Goal: Task Accomplishment & Management: Manage account settings

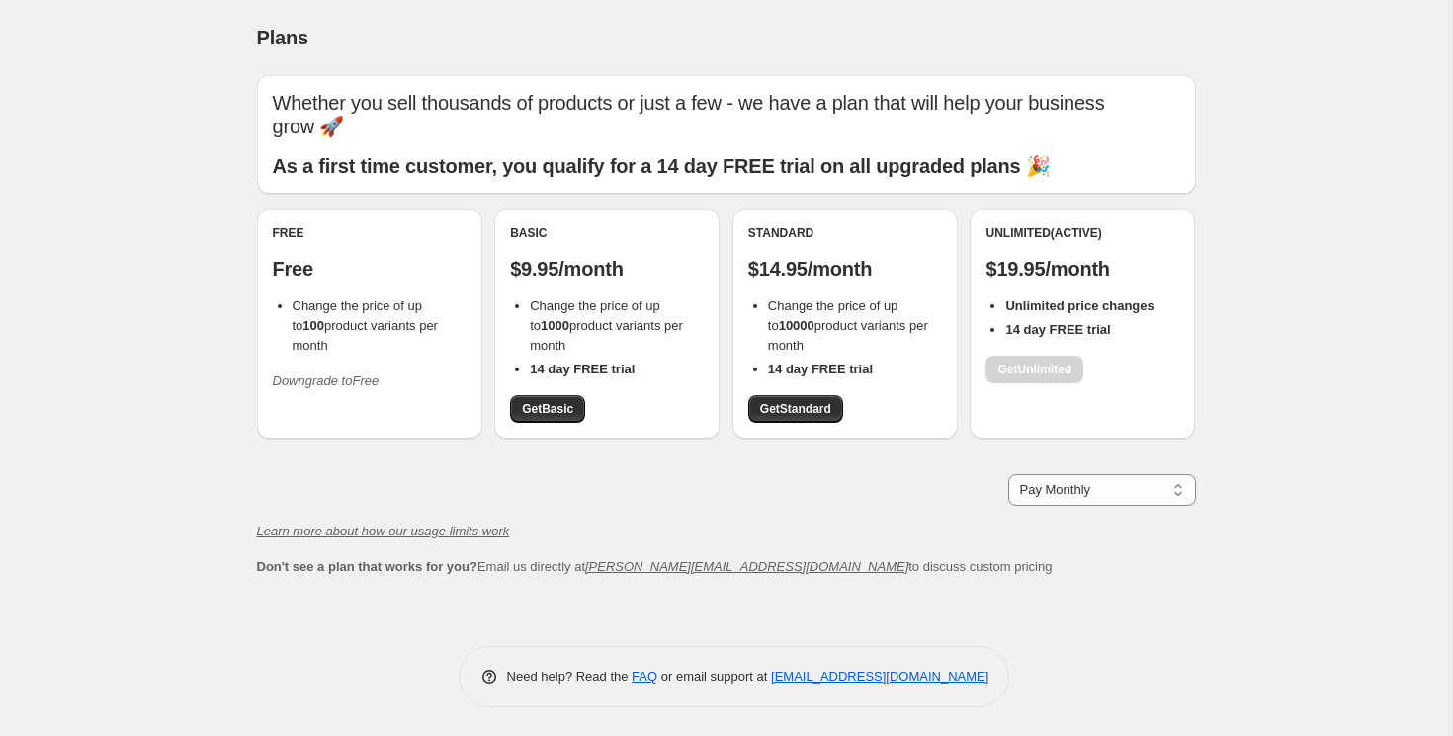
click at [345, 374] on icon "Downgrade to Free" at bounding box center [326, 381] width 107 height 15
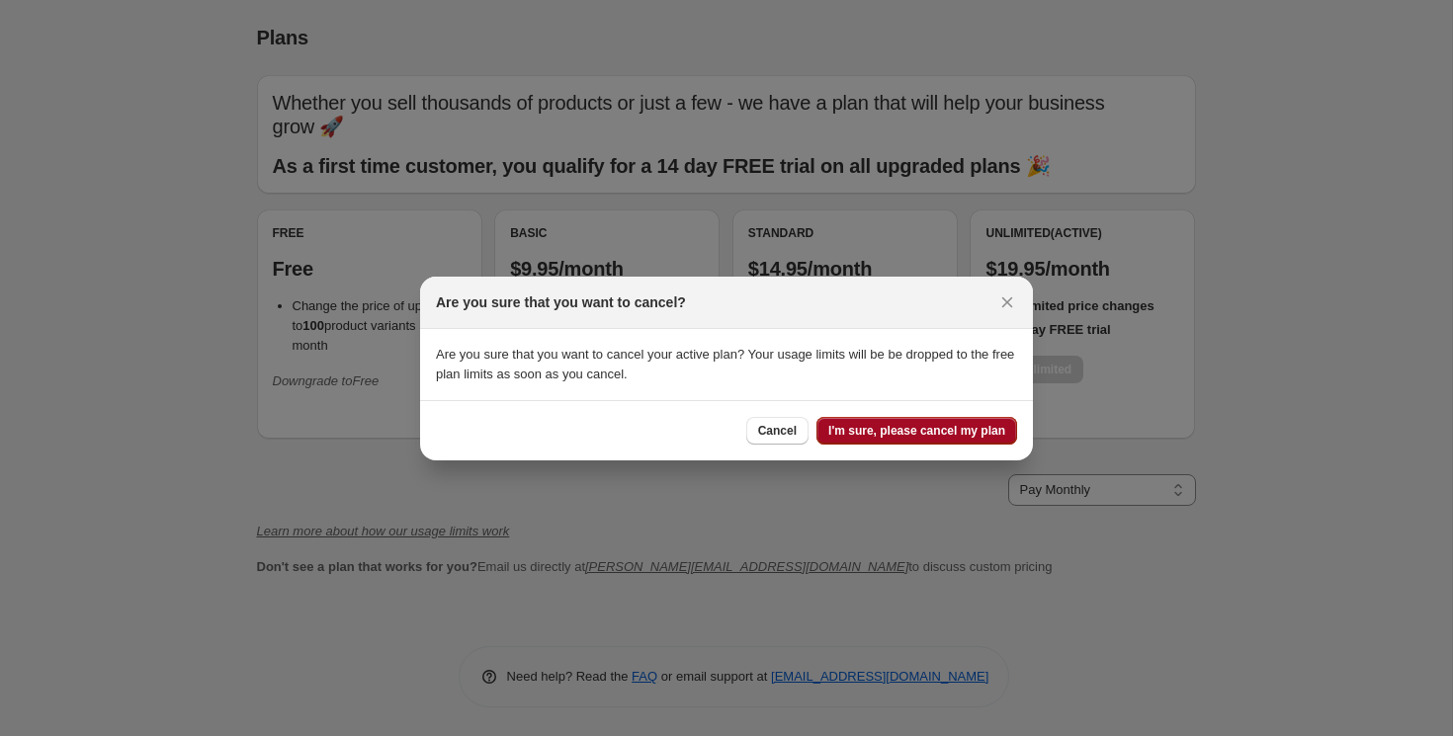
click at [894, 437] on span "I'm sure, please cancel my plan" at bounding box center [916, 431] width 177 height 16
